Goal: Submit feedback/report problem: Submit feedback/report problem

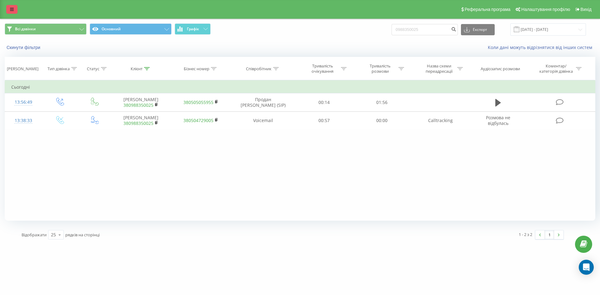
click at [12, 10] on icon at bounding box center [12, 9] width 4 height 4
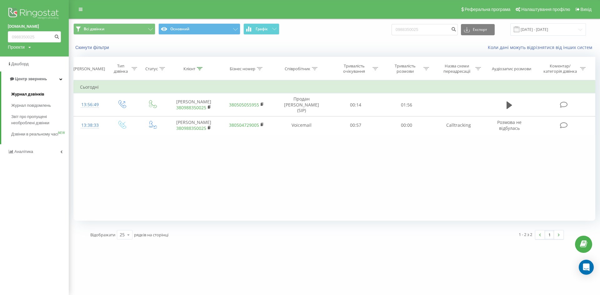
click at [34, 93] on span "Журнал дзвінків" at bounding box center [27, 94] width 33 height 6
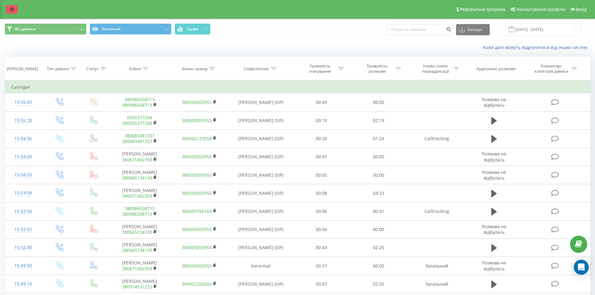
click at [11, 9] on icon at bounding box center [12, 9] width 4 height 4
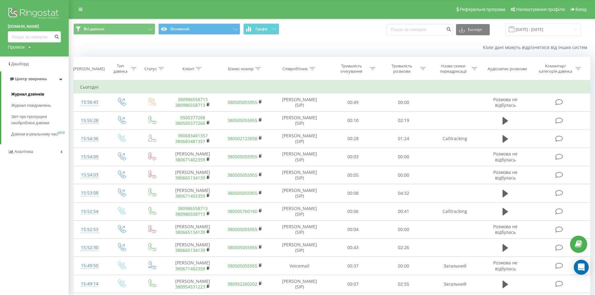
click at [36, 92] on span "Журнал дзвінків" at bounding box center [27, 94] width 33 height 6
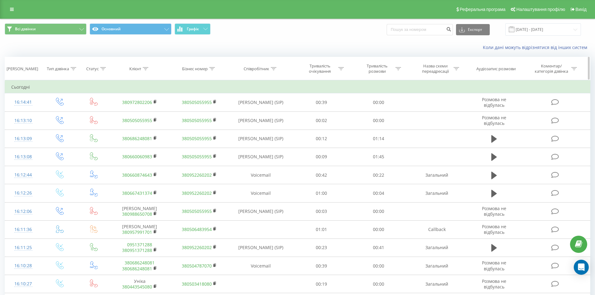
click at [274, 68] on icon at bounding box center [274, 68] width 6 height 3
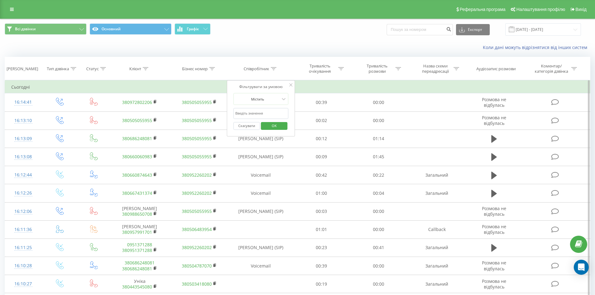
click at [282, 114] on input "text" at bounding box center [260, 113] width 55 height 11
type input "равлик"
click at [275, 124] on span "OK" at bounding box center [275, 126] width 18 height 10
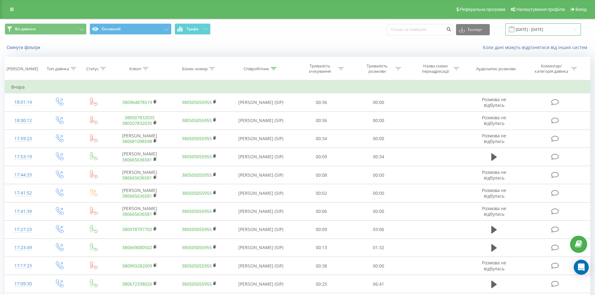
click at [544, 35] on input "19.07.2025 - 19.08.2025" at bounding box center [544, 29] width 76 height 12
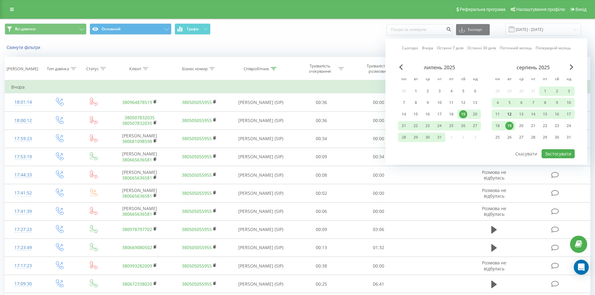
click at [510, 112] on div "12" at bounding box center [510, 114] width 8 height 8
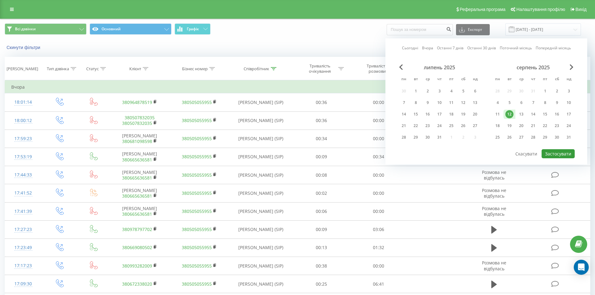
click at [564, 154] on button "Застосувати" at bounding box center [558, 153] width 33 height 9
type input "12.08.2025 - 12.08.2025"
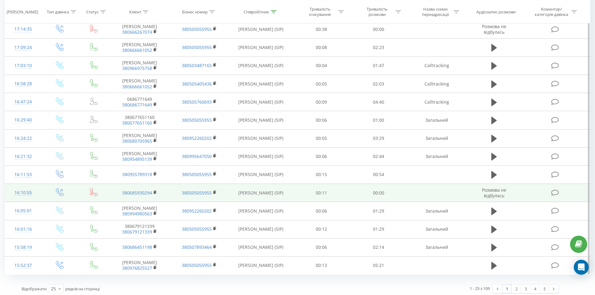
scroll to position [276, 0]
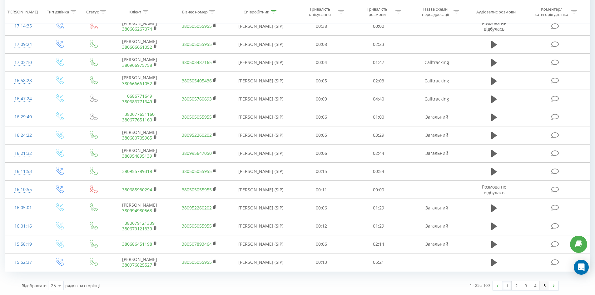
click at [546, 286] on link "5" at bounding box center [544, 286] width 9 height 9
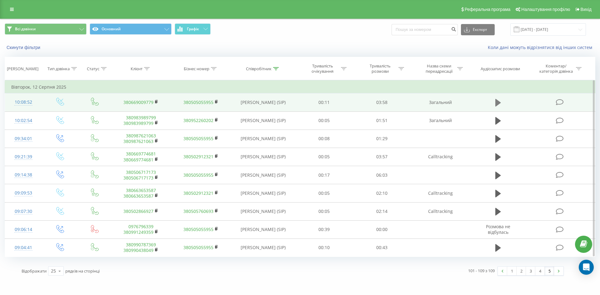
click at [501, 104] on icon at bounding box center [498, 102] width 6 height 9
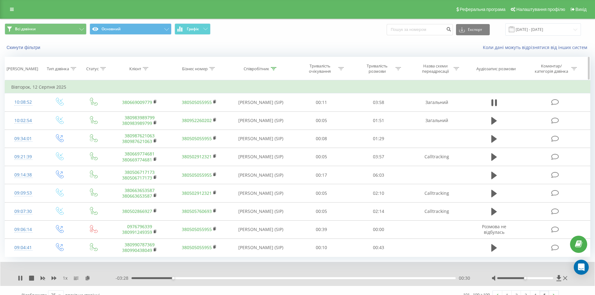
click at [274, 72] on th "Співробітник" at bounding box center [261, 68] width 64 height 23
click at [272, 70] on icon at bounding box center [274, 68] width 6 height 3
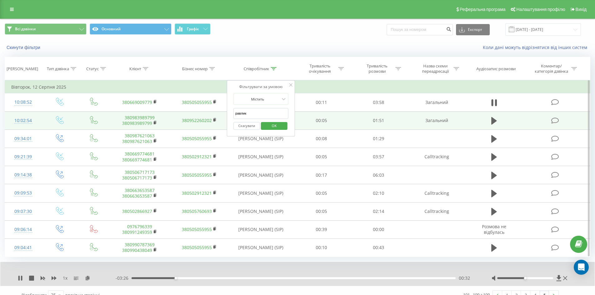
drag, startPoint x: 250, startPoint y: 115, endPoint x: 185, endPoint y: 115, distance: 65.6
click at [185, 115] on table "Фільтрувати за умовою Дорівнює Введіть значення Скасувати OK Фільтрувати за умо…" at bounding box center [298, 168] width 586 height 177
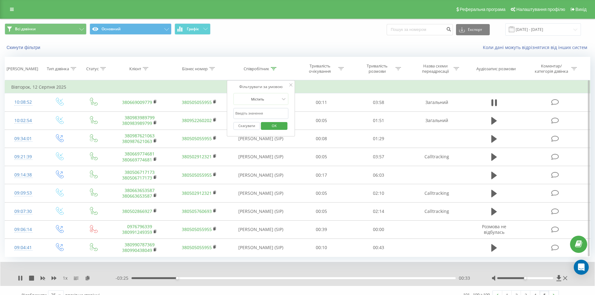
click at [275, 124] on span "OK" at bounding box center [275, 126] width 18 height 10
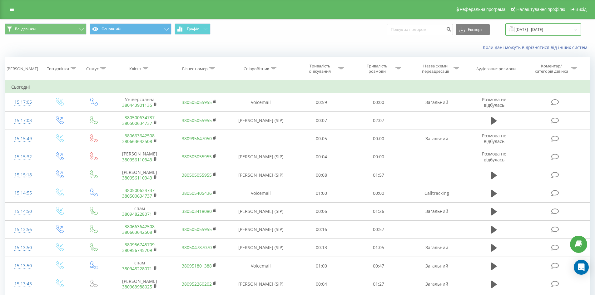
click at [523, 26] on input "[DATE] - [DATE]" at bounding box center [544, 29] width 76 height 12
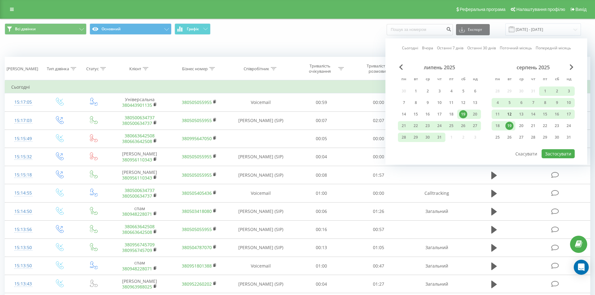
click at [511, 116] on div "12" at bounding box center [510, 114] width 8 height 8
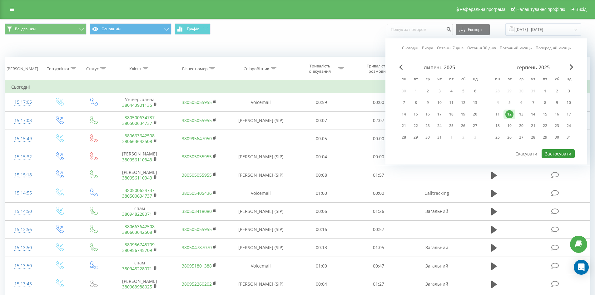
click at [569, 156] on button "Застосувати" at bounding box center [558, 153] width 33 height 9
type input "12.08.2025 - 12.08.2025"
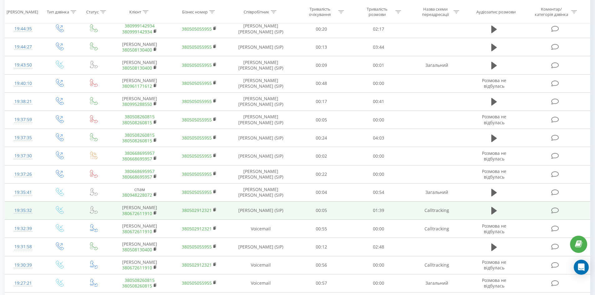
scroll to position [281, 0]
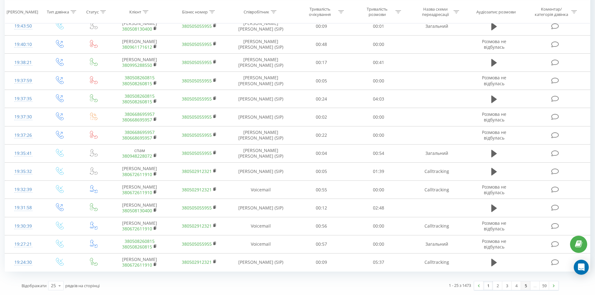
click at [528, 286] on link "5" at bounding box center [525, 286] width 9 height 9
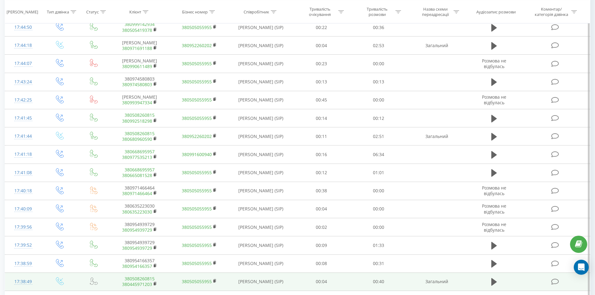
scroll to position [276, 0]
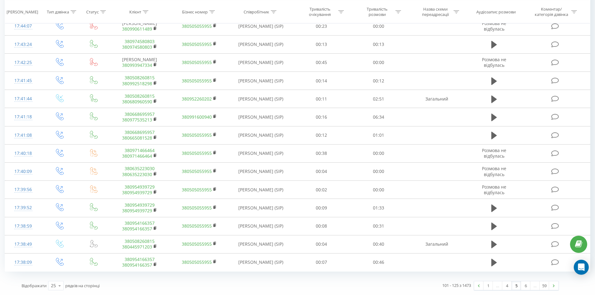
click at [537, 284] on div "…" at bounding box center [535, 286] width 9 height 9
click at [528, 286] on link "6" at bounding box center [525, 286] width 9 height 9
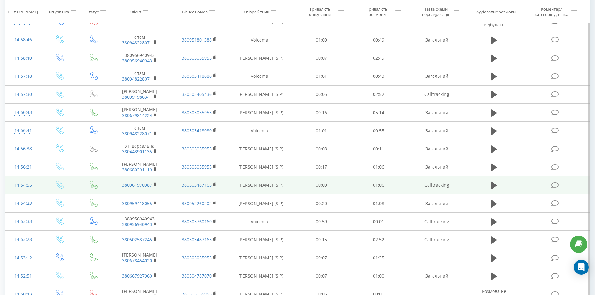
scroll to position [276, 0]
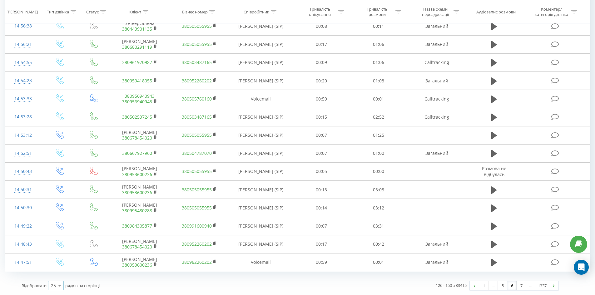
click at [61, 286] on icon at bounding box center [59, 286] width 9 height 12
click at [54, 269] on span "50" at bounding box center [53, 268] width 5 height 6
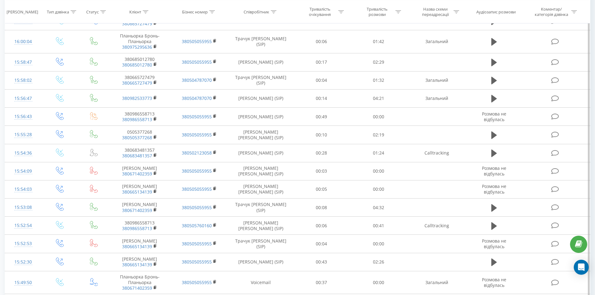
scroll to position [770, 0]
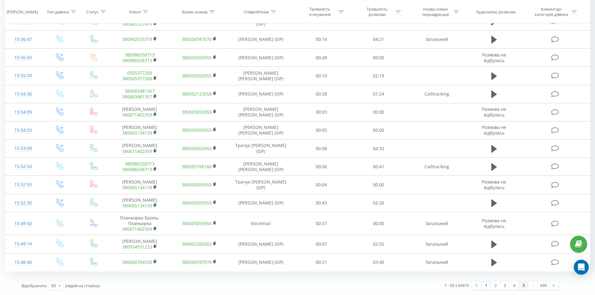
click at [524, 287] on link "5" at bounding box center [523, 286] width 9 height 9
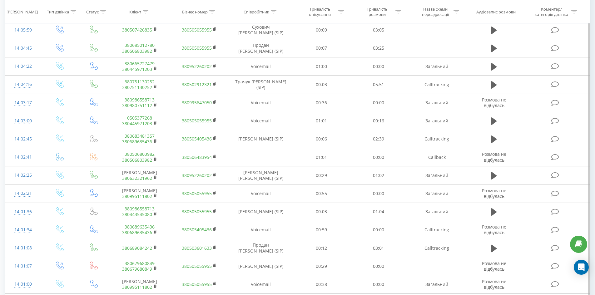
scroll to position [745, 0]
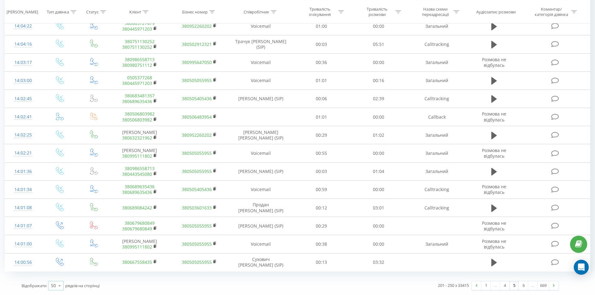
click at [59, 287] on icon at bounding box center [59, 286] width 9 height 12
click at [58, 277] on span "100" at bounding box center [55, 277] width 8 height 6
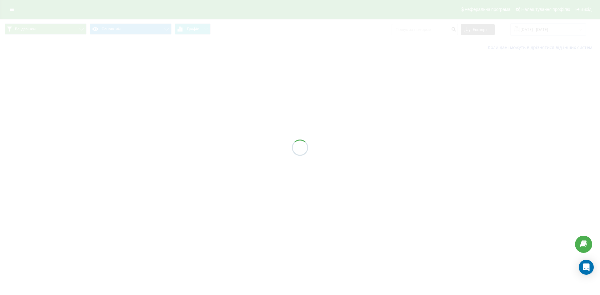
click at [544, 29] on div at bounding box center [300, 147] width 600 height 295
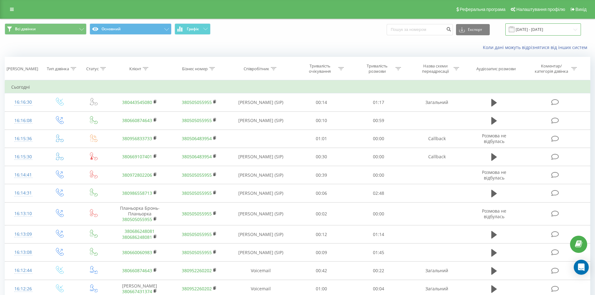
click at [542, 30] on input "[DATE] - [DATE]" at bounding box center [544, 29] width 76 height 12
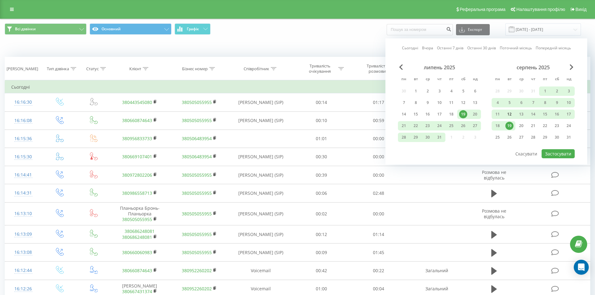
click at [509, 111] on div "12" at bounding box center [510, 114] width 8 height 8
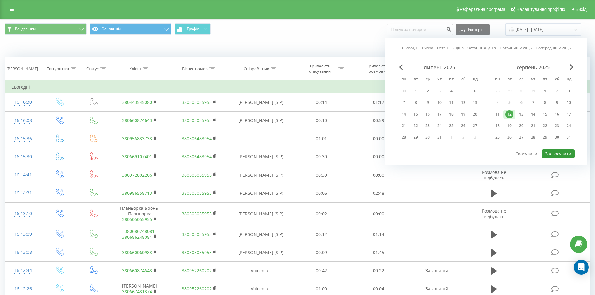
click at [566, 153] on button "Застосувати" at bounding box center [558, 153] width 33 height 9
type input "[DATE] - [DATE]"
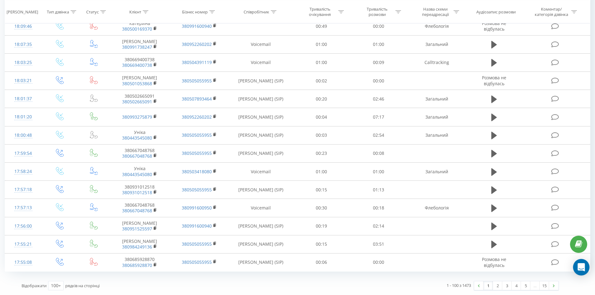
scroll to position [1645, 0]
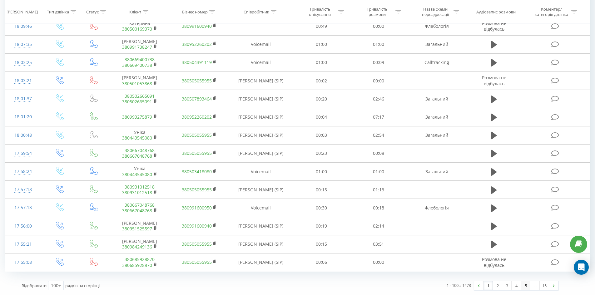
click at [527, 286] on link "5" at bounding box center [525, 286] width 9 height 9
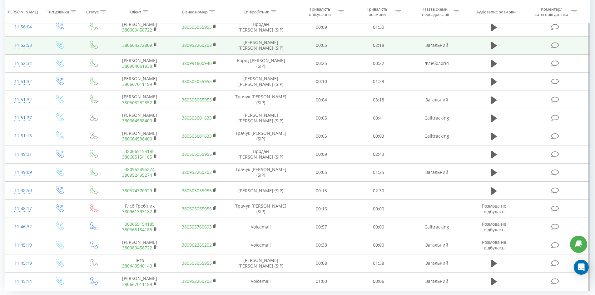
scroll to position [1650, 0]
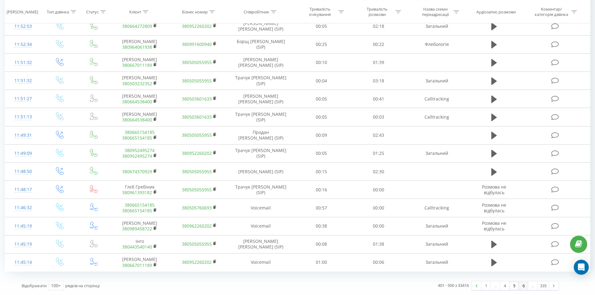
click at [522, 285] on link "6" at bounding box center [523, 286] width 9 height 9
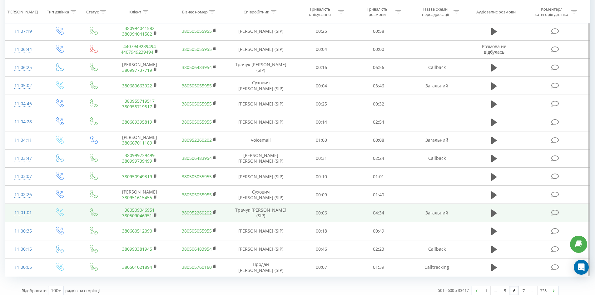
scroll to position [1640, 0]
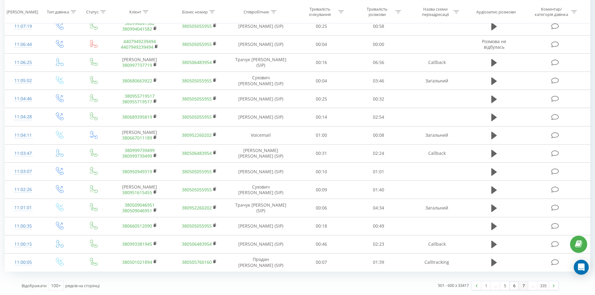
click at [523, 287] on link "7" at bounding box center [523, 286] width 9 height 9
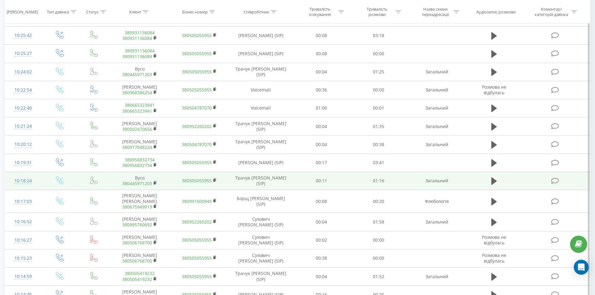
scroll to position [1500, 0]
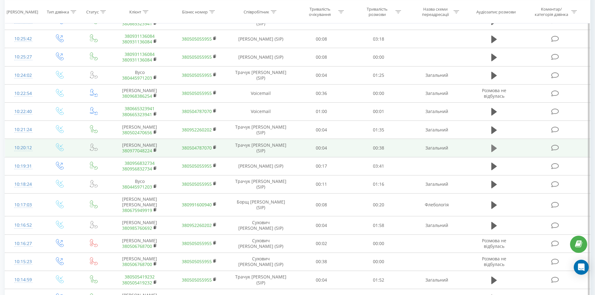
click at [496, 153] on icon at bounding box center [495, 148] width 6 height 9
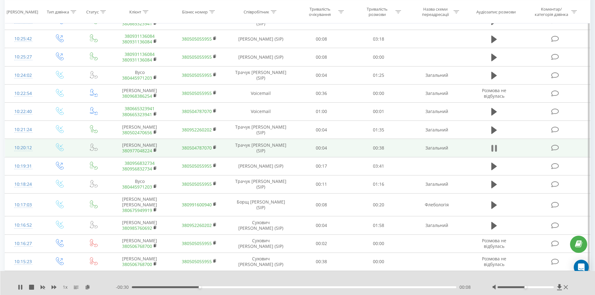
click at [494, 153] on icon at bounding box center [495, 148] width 6 height 9
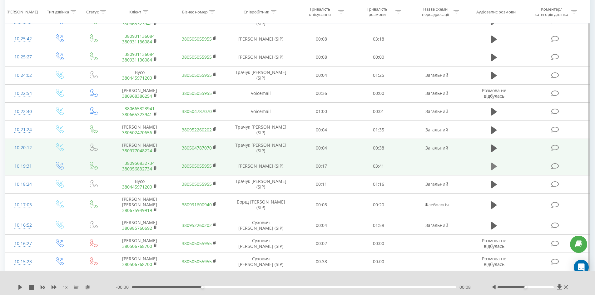
click at [495, 170] on icon at bounding box center [495, 167] width 6 height 8
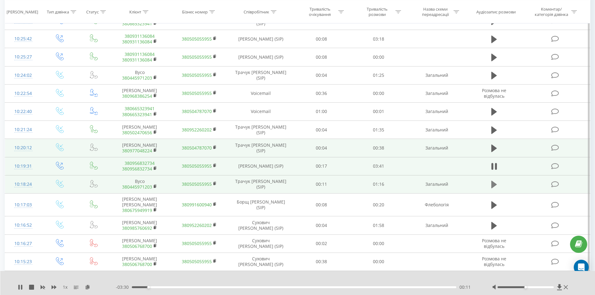
click at [495, 188] on icon at bounding box center [495, 185] width 6 height 8
click at [495, 188] on icon at bounding box center [496, 184] width 2 height 7
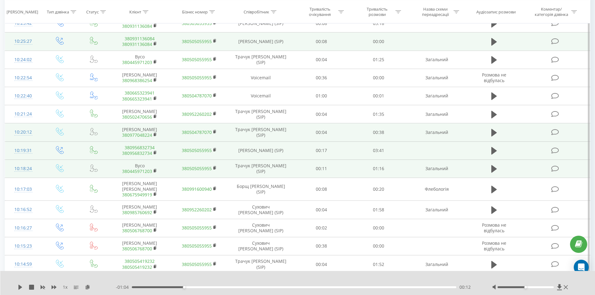
scroll to position [1547, 0]
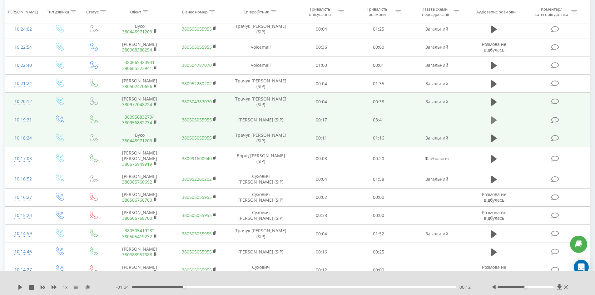
click at [492, 124] on icon at bounding box center [495, 121] width 6 height 8
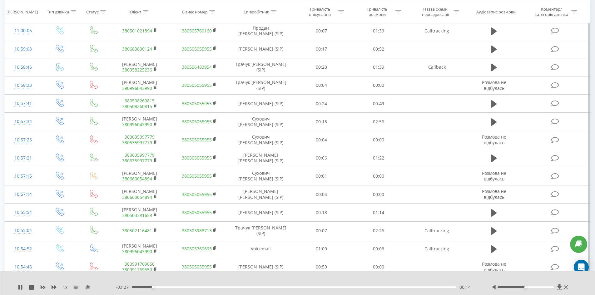
scroll to position [0, 0]
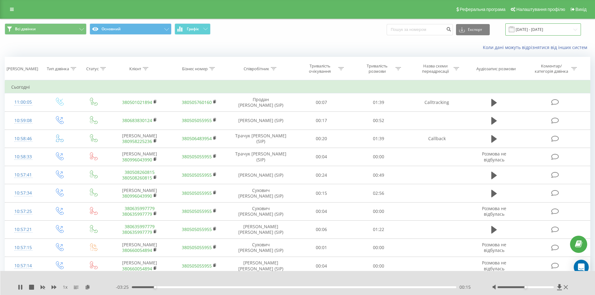
drag, startPoint x: 541, startPoint y: 30, endPoint x: 534, endPoint y: 30, distance: 6.6
click at [541, 29] on input "[DATE] - [DATE]" at bounding box center [544, 29] width 76 height 12
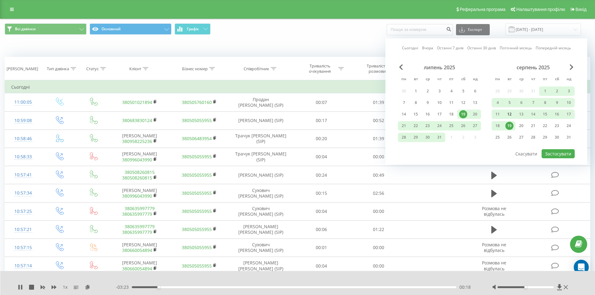
click at [510, 114] on div "12" at bounding box center [510, 114] width 8 height 8
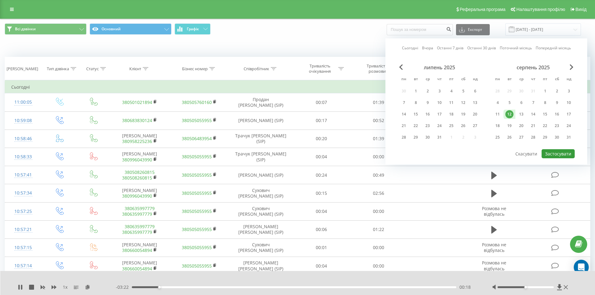
click at [565, 156] on button "Застосувати" at bounding box center [558, 153] width 33 height 9
type input "[DATE] - [DATE]"
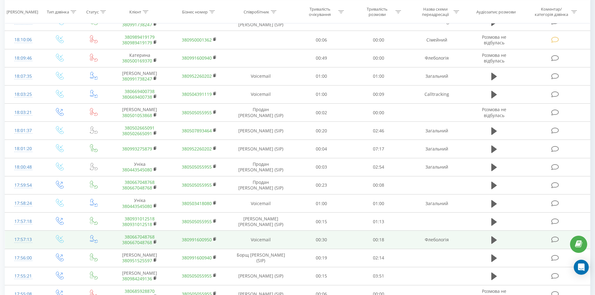
scroll to position [1645, 0]
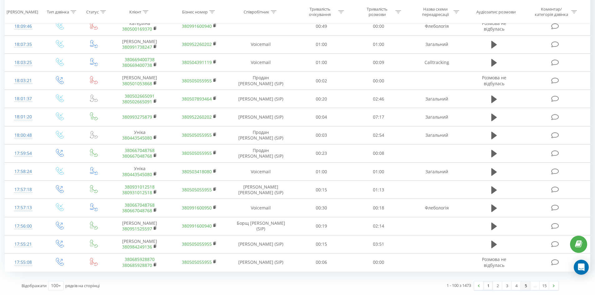
click at [529, 285] on link "5" at bounding box center [525, 286] width 9 height 9
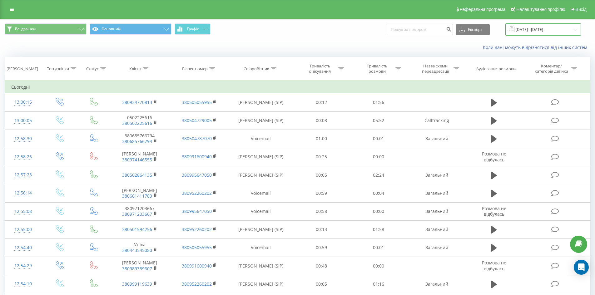
click at [538, 32] on input "[DATE] - [DATE]" at bounding box center [544, 29] width 76 height 12
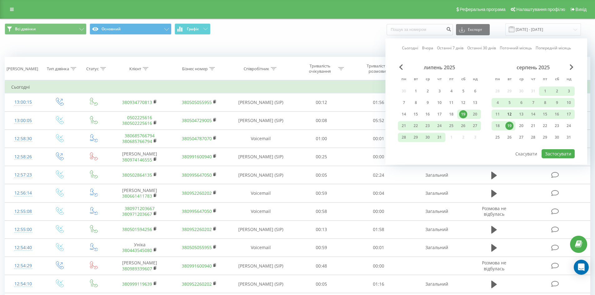
click at [509, 113] on div "12" at bounding box center [510, 114] width 8 height 8
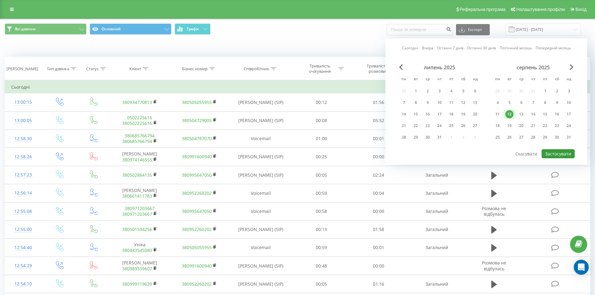
click at [561, 153] on button "Застосувати" at bounding box center [558, 153] width 33 height 9
type input "12.08.2025 - 12.08.2025"
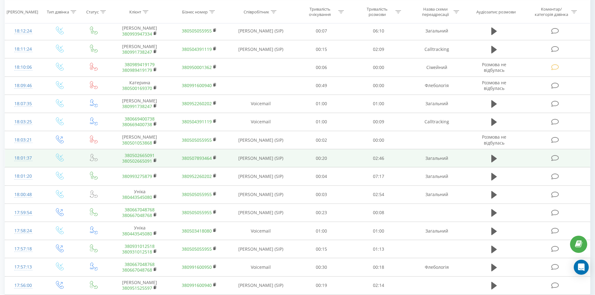
scroll to position [1645, 0]
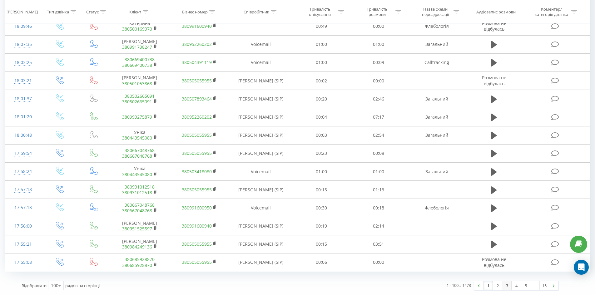
click at [507, 285] on link "3" at bounding box center [507, 286] width 9 height 9
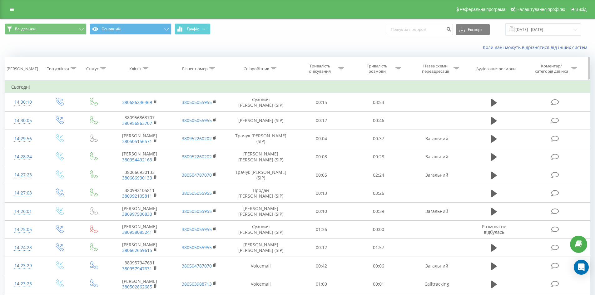
click at [30, 68] on div "[PERSON_NAME]" at bounding box center [23, 68] width 32 height 5
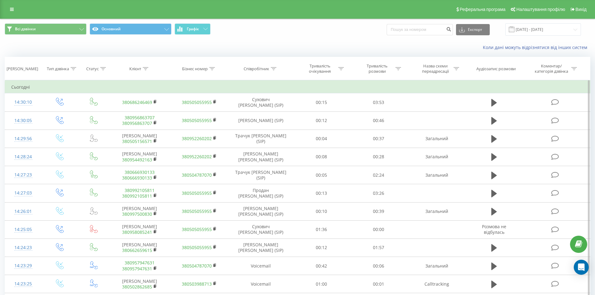
click at [17, 87] on td "Сьогодні" at bounding box center [298, 87] width 586 height 13
click at [64, 28] on button "Всі дзвінки" at bounding box center [46, 28] width 82 height 11
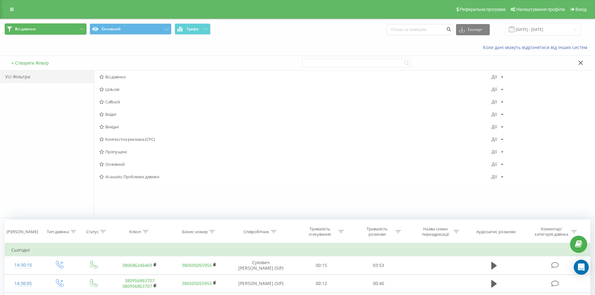
click at [64, 28] on button "Всі дзвінки" at bounding box center [46, 28] width 82 height 11
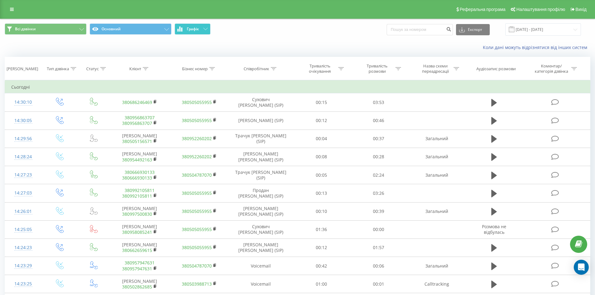
click at [201, 26] on button "Графік" at bounding box center [193, 28] width 36 height 11
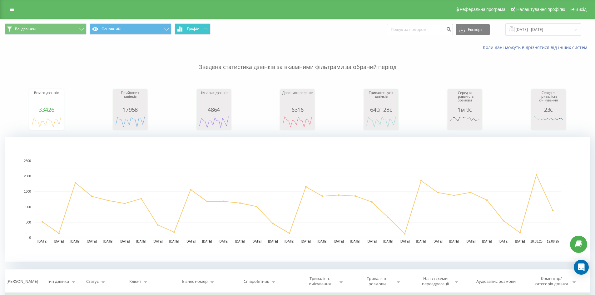
click at [201, 27] on button "Графік" at bounding box center [193, 28] width 36 height 11
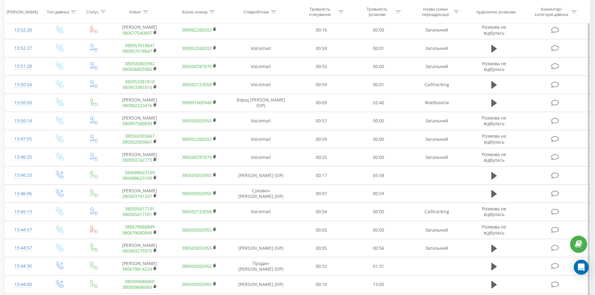
scroll to position [1679, 0]
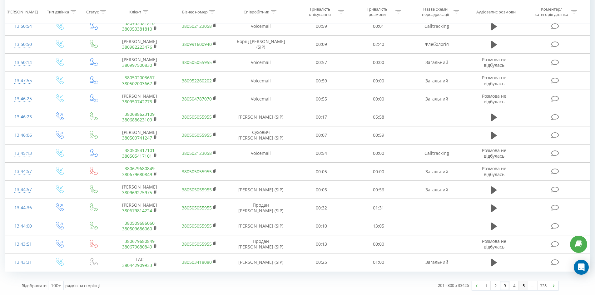
click at [526, 285] on link "5" at bounding box center [523, 286] width 9 height 9
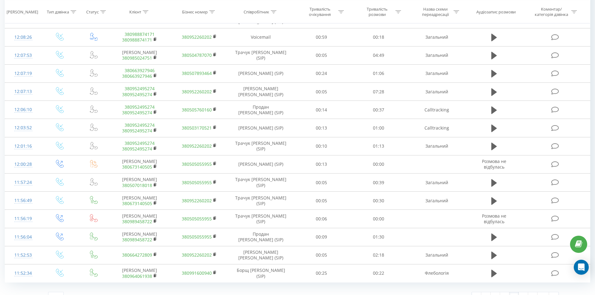
scroll to position [1650, 0]
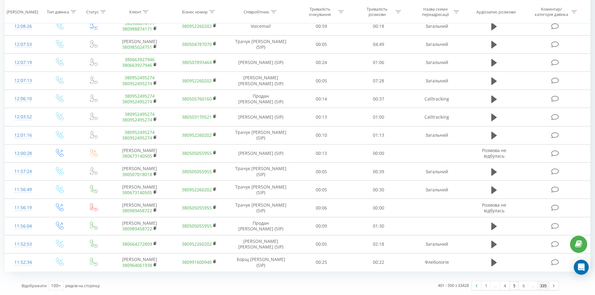
click at [544, 286] on link "335" at bounding box center [544, 286] width 12 height 9
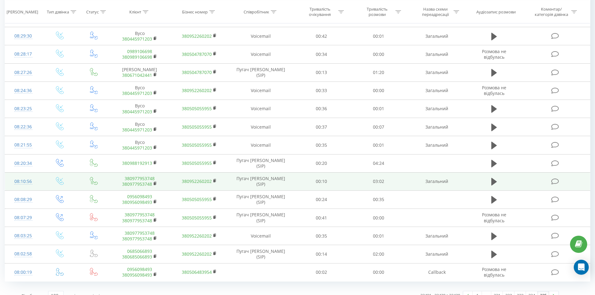
scroll to position [354, 0]
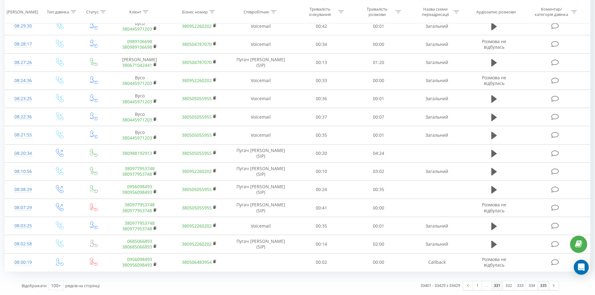
click at [496, 288] on link "331" at bounding box center [498, 286] width 12 height 9
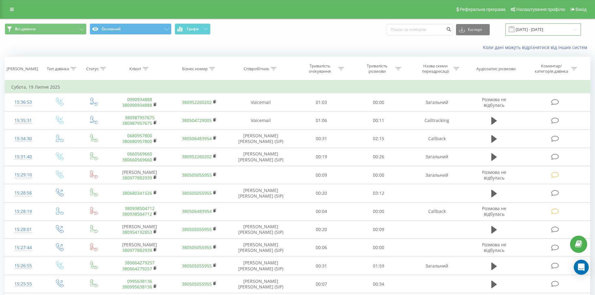
click at [530, 27] on input "[DATE] - [DATE]" at bounding box center [544, 29] width 76 height 12
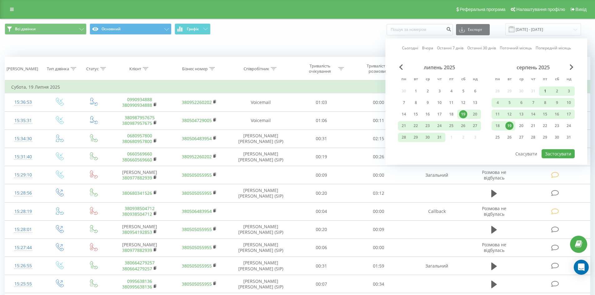
click at [541, 89] on div "1" at bounding box center [545, 91] width 12 height 9
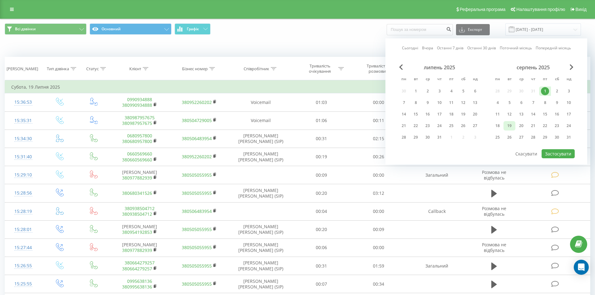
click at [514, 125] on div "19" at bounding box center [510, 125] width 12 height 9
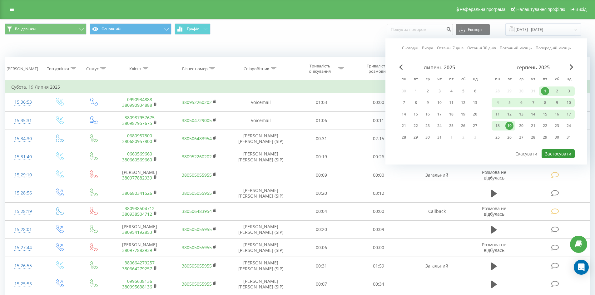
click at [564, 155] on button "Застосувати" at bounding box center [558, 153] width 33 height 9
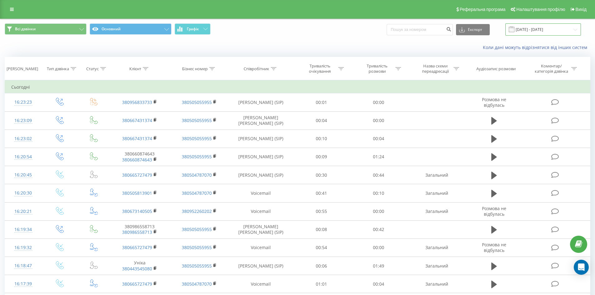
click at [529, 31] on input "01.08.2025 - 19.08.2025" at bounding box center [544, 29] width 76 height 12
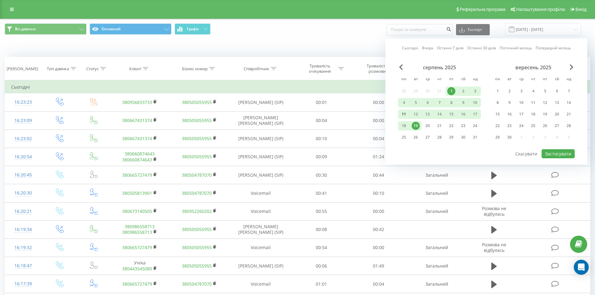
click at [402, 113] on div "11" at bounding box center [404, 114] width 8 height 8
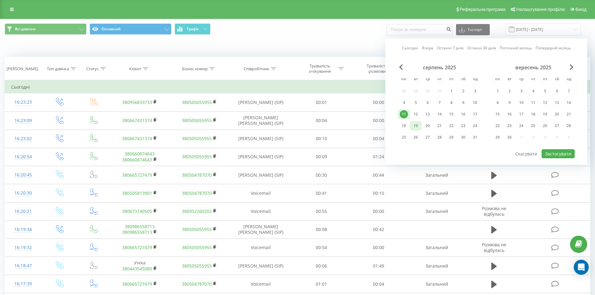
click at [412, 123] on div "19" at bounding box center [416, 126] width 8 height 8
click at [569, 154] on button "Застосувати" at bounding box center [558, 153] width 33 height 9
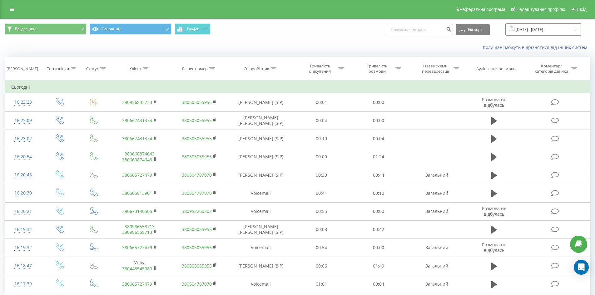
click at [543, 29] on input "11.08.2025 - 19.08.2025" at bounding box center [544, 29] width 76 height 12
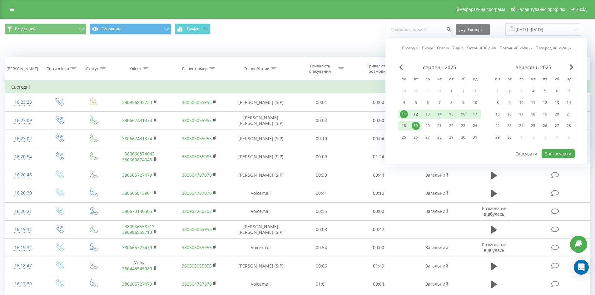
click at [415, 112] on div "12" at bounding box center [416, 114] width 8 height 8
click at [565, 156] on button "Застосувати" at bounding box center [558, 153] width 33 height 9
type input "[DATE] - [DATE]"
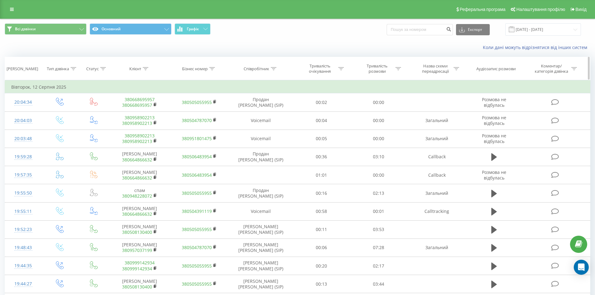
click at [145, 67] on icon at bounding box center [146, 68] width 6 height 3
click at [149, 115] on input "text" at bounding box center [140, 113] width 55 height 11
type input "українська"
click at [160, 126] on span "OK" at bounding box center [153, 126] width 18 height 10
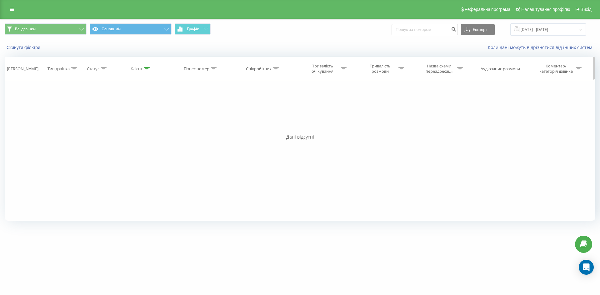
click at [142, 67] on div "Клієнт" at bounding box center [137, 68] width 12 height 5
drag, startPoint x: 139, startPoint y: 112, endPoint x: 69, endPoint y: 113, distance: 70.0
click at [70, 113] on div "Фільтрувати за умовою Дорівнює Введіть значення Скасувати OK Фільтрувати за умо…" at bounding box center [300, 150] width 591 height 141
click at [158, 127] on span "OK" at bounding box center [154, 126] width 18 height 10
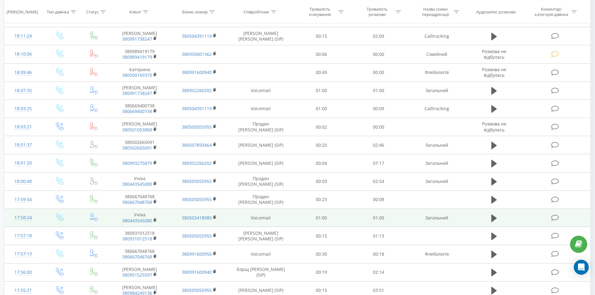
scroll to position [1645, 0]
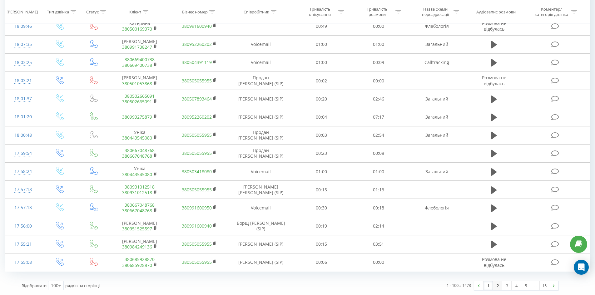
click at [495, 284] on link "2" at bounding box center [497, 286] width 9 height 9
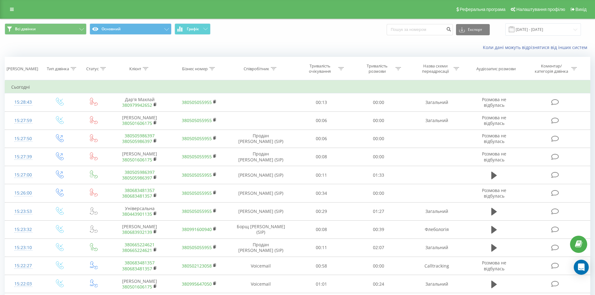
click at [552, 23] on div "Всі дзвінки Основний Графік Експорт .csv .xls .xlsx [DATE] - [DATE]" at bounding box center [297, 29] width 595 height 21
click at [551, 29] on input "[DATE] - [DATE]" at bounding box center [544, 29] width 76 height 12
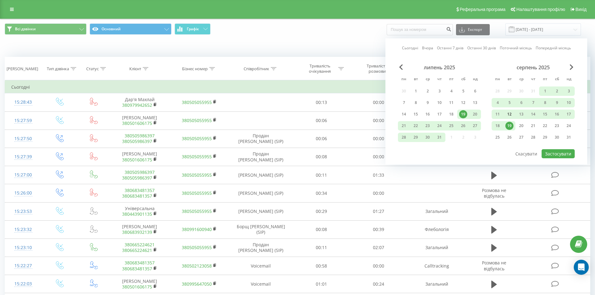
click at [511, 113] on div "12" at bounding box center [510, 114] width 8 height 8
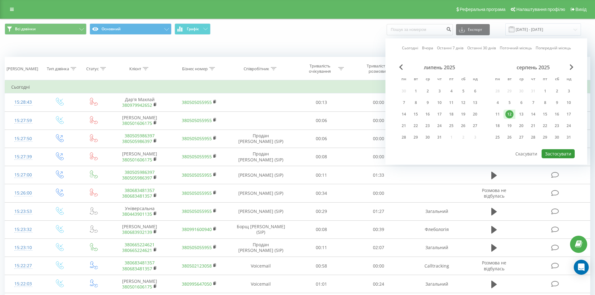
click at [570, 154] on button "Застосувати" at bounding box center [558, 153] width 33 height 9
type input "[DATE] - [DATE]"
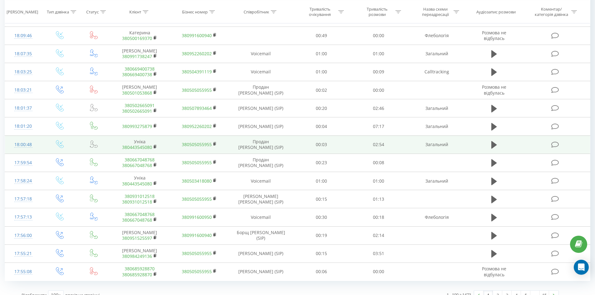
scroll to position [1645, 0]
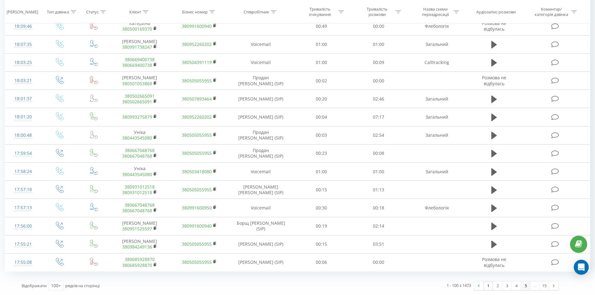
click at [527, 286] on link "5" at bounding box center [525, 286] width 9 height 9
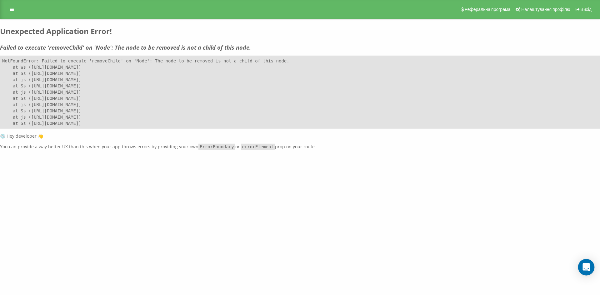
click at [587, 268] on icon "Open Intercom Messenger" at bounding box center [586, 267] width 7 height 8
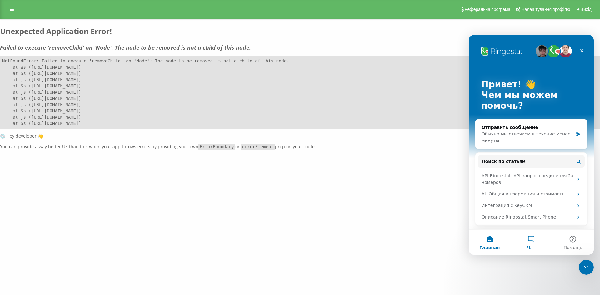
click at [535, 249] on button "Чат" at bounding box center [531, 242] width 42 height 25
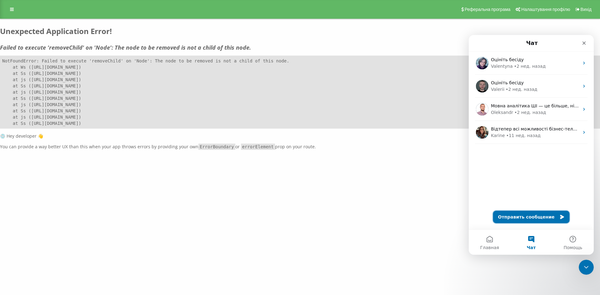
click at [529, 219] on button "Отправить сообщение" at bounding box center [531, 217] width 77 height 13
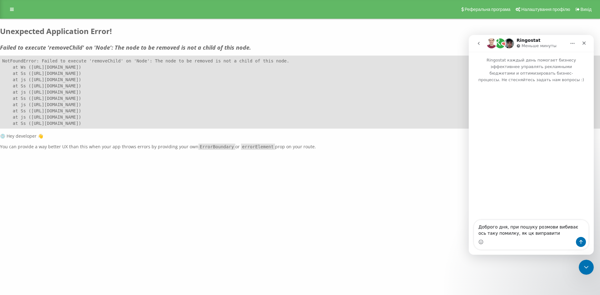
type textarea "Доброго дня, при пошуку розмови вибиває ось таку помилку, як цк виправити?"
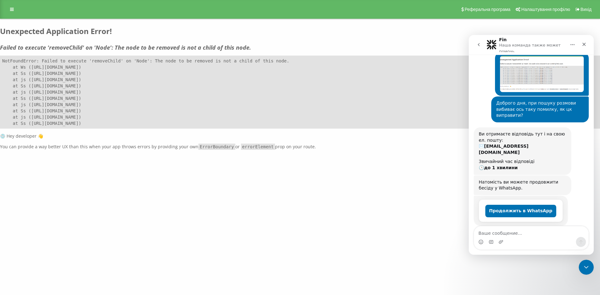
scroll to position [41, 0]
click at [382, 216] on div "[DOMAIN_NAME] Проекти [DOMAIN_NAME] Дашборд Центр звернень Журнал дзвінків Журн…" at bounding box center [300, 147] width 600 height 295
